Goal: Task Accomplishment & Management: Manage account settings

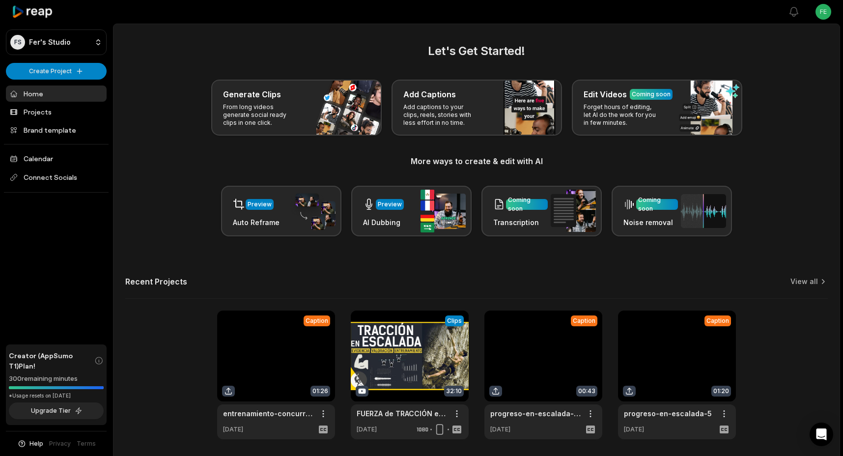
click at [820, 13] on html "FS Fer's Studio Create Project Home Projects Brand template Calendar Connect So…" at bounding box center [421, 228] width 843 height 456
click at [783, 85] on span "Sign Out" at bounding box center [774, 81] width 28 height 10
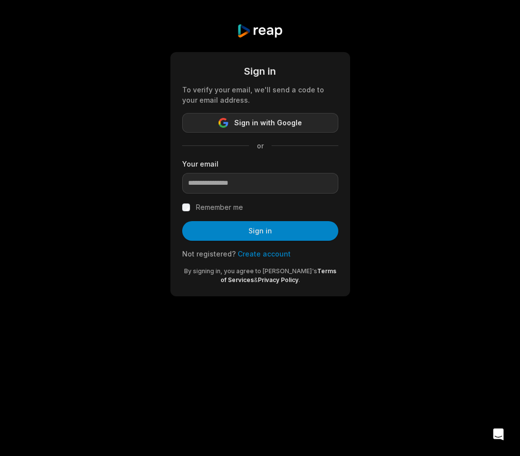
click at [299, 120] on span "Sign in with Google" at bounding box center [268, 123] width 68 height 12
